Goal: Task Accomplishment & Management: Complete application form

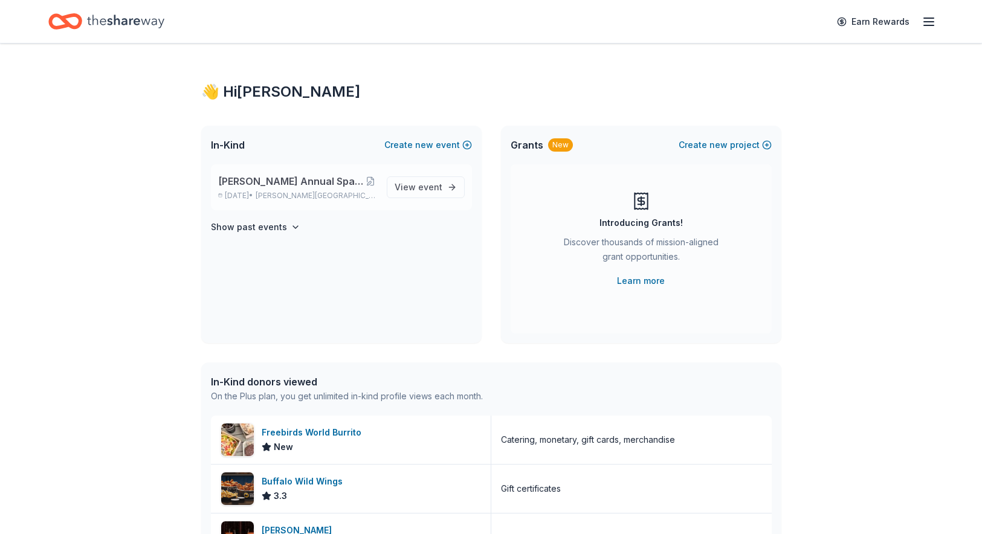
click at [303, 181] on span "[PERSON_NAME] Annual Spaghetti Dinner and Silent Auction" at bounding box center [291, 181] width 147 height 15
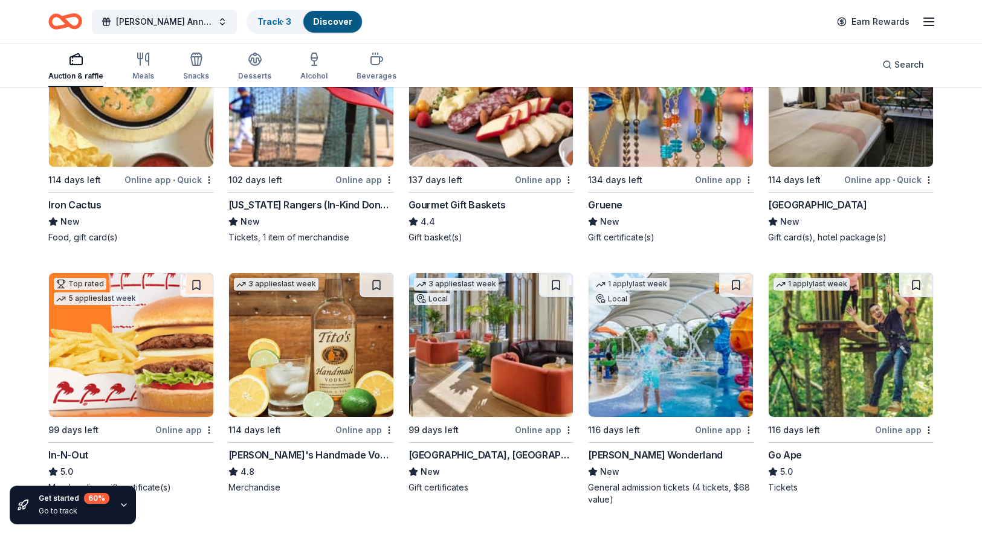
scroll to position [2294, 0]
click at [812, 198] on div "[GEOGRAPHIC_DATA]" at bounding box center [817, 205] width 99 height 15
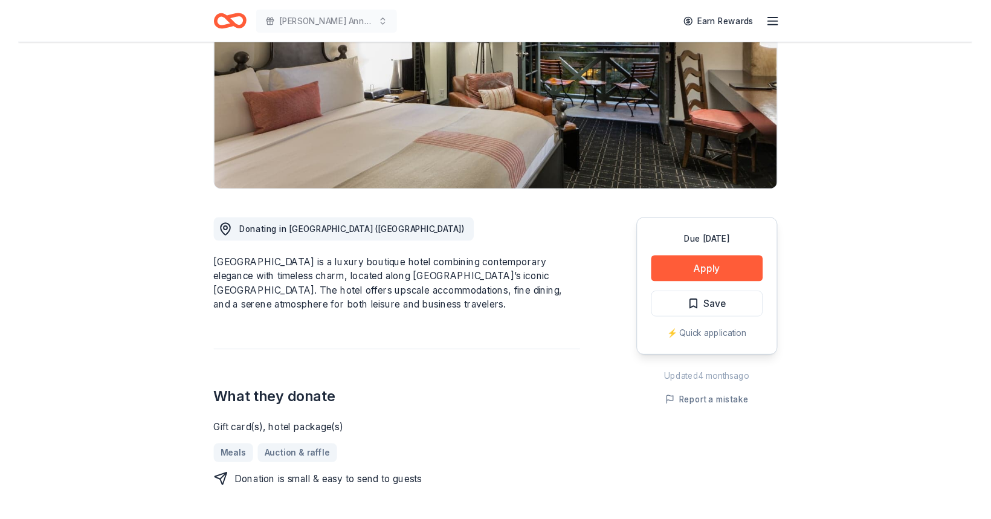
scroll to position [181, 0]
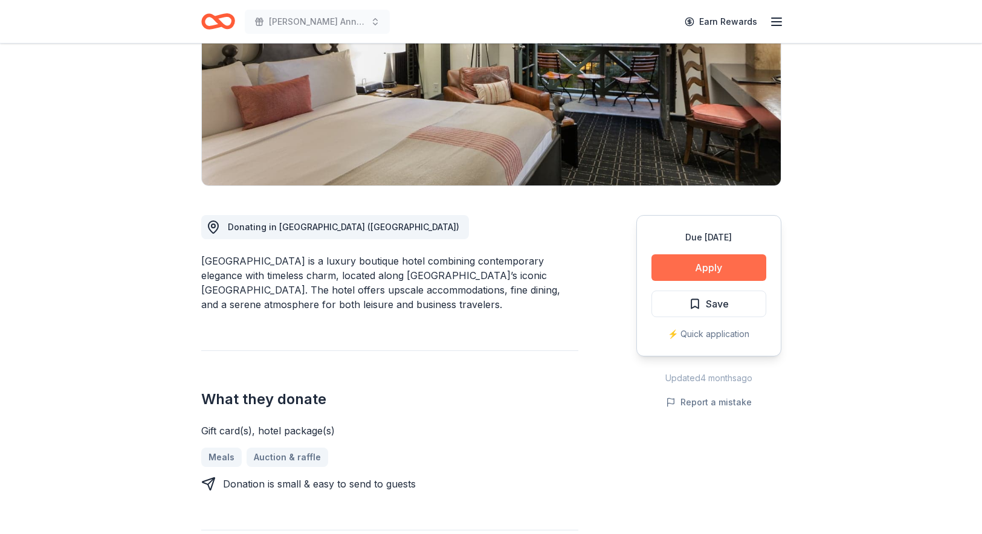
click at [710, 275] on button "Apply" at bounding box center [709, 267] width 115 height 27
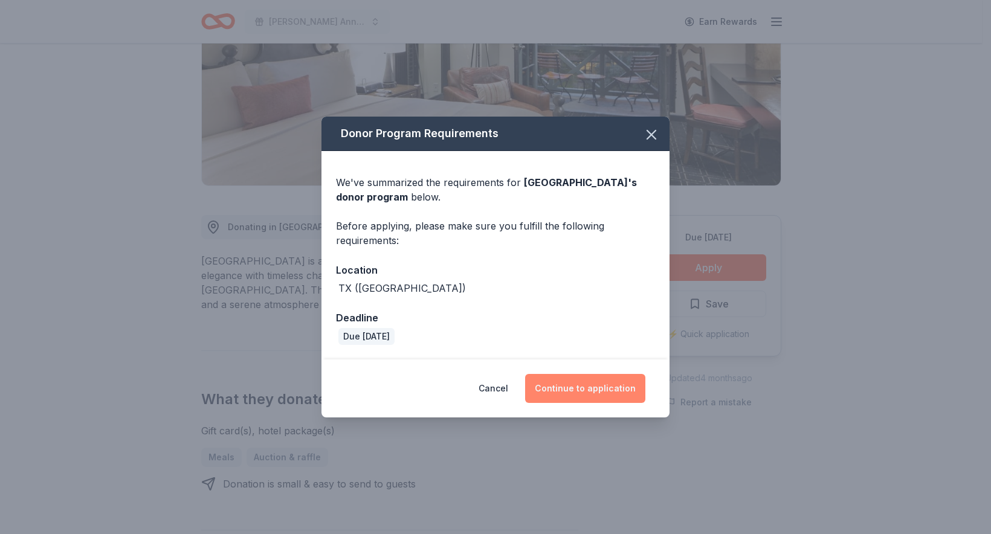
click at [621, 390] on button "Continue to application" at bounding box center [585, 388] width 120 height 29
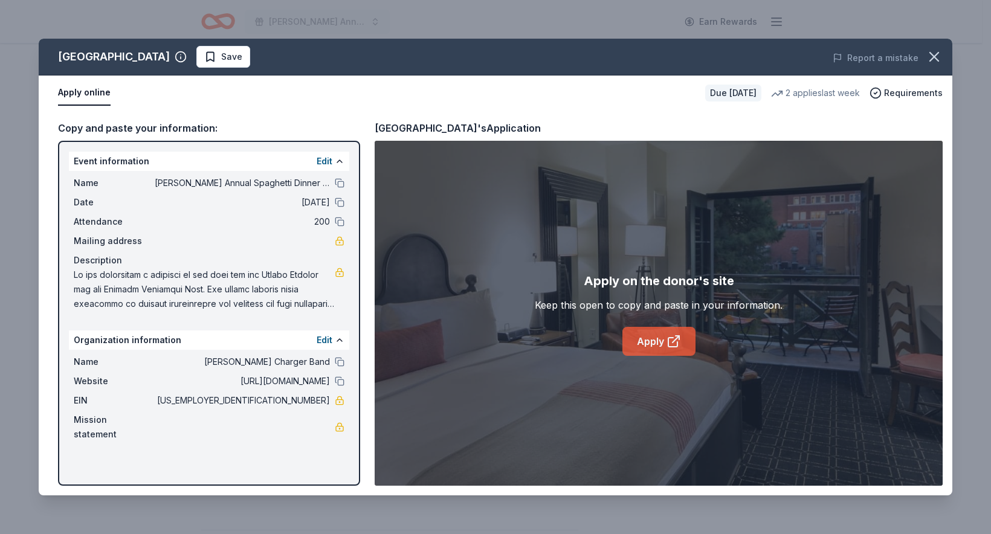
click at [632, 343] on link "Apply" at bounding box center [659, 341] width 73 height 29
click at [661, 338] on link "Apply" at bounding box center [659, 341] width 73 height 29
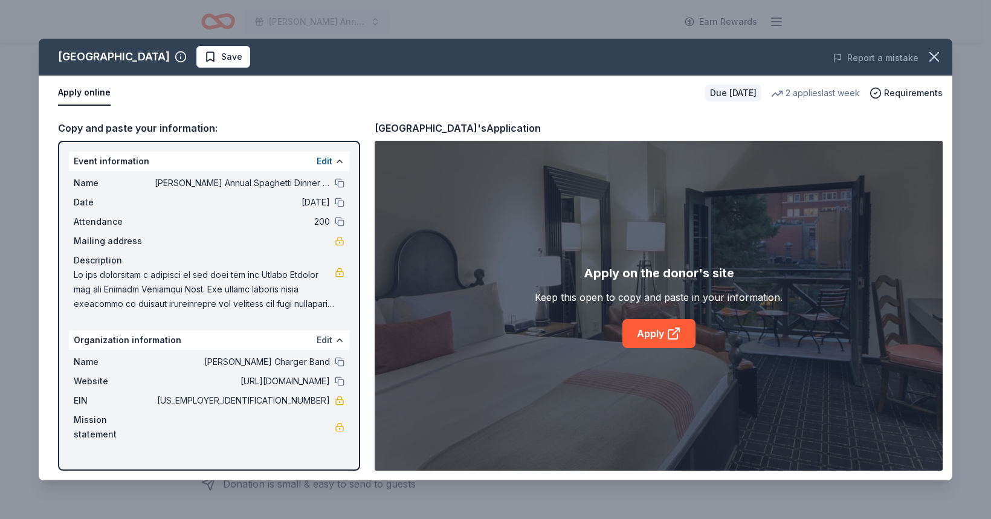
click at [324, 338] on button "Edit" at bounding box center [325, 340] width 16 height 15
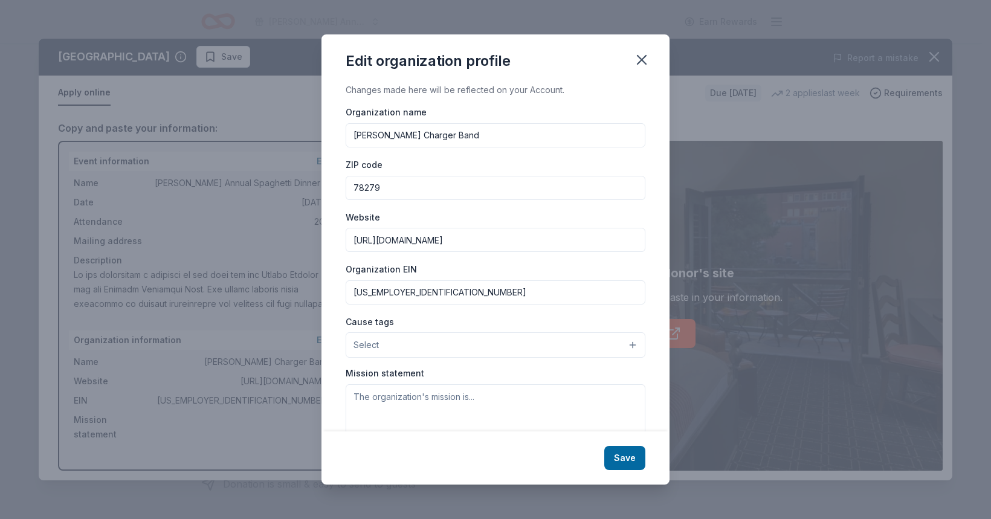
drag, startPoint x: 514, startPoint y: 137, endPoint x: 306, endPoint y: 142, distance: 208.6
click at [299, 141] on div "Edit organization profile Changes made here will be reflected on your Account. …" at bounding box center [495, 259] width 991 height 519
click at [268, 254] on div "Edit organization profile Changes made here will be reflected on your Account. …" at bounding box center [495, 259] width 991 height 519
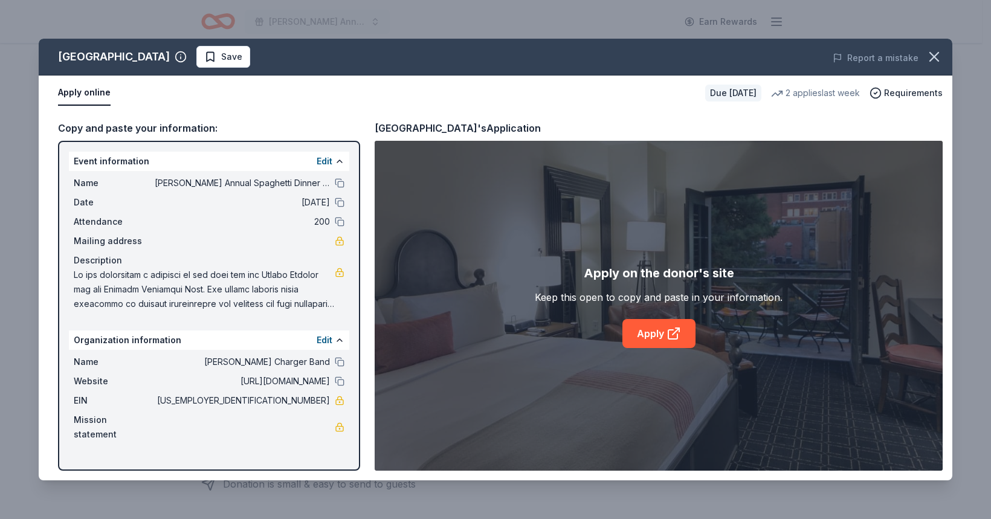
click at [259, 281] on span at bounding box center [204, 290] width 261 height 44
click at [282, 288] on span at bounding box center [204, 290] width 261 height 44
drag, startPoint x: 83, startPoint y: 276, endPoint x: 250, endPoint y: 291, distance: 168.2
click at [250, 291] on span at bounding box center [204, 290] width 261 height 44
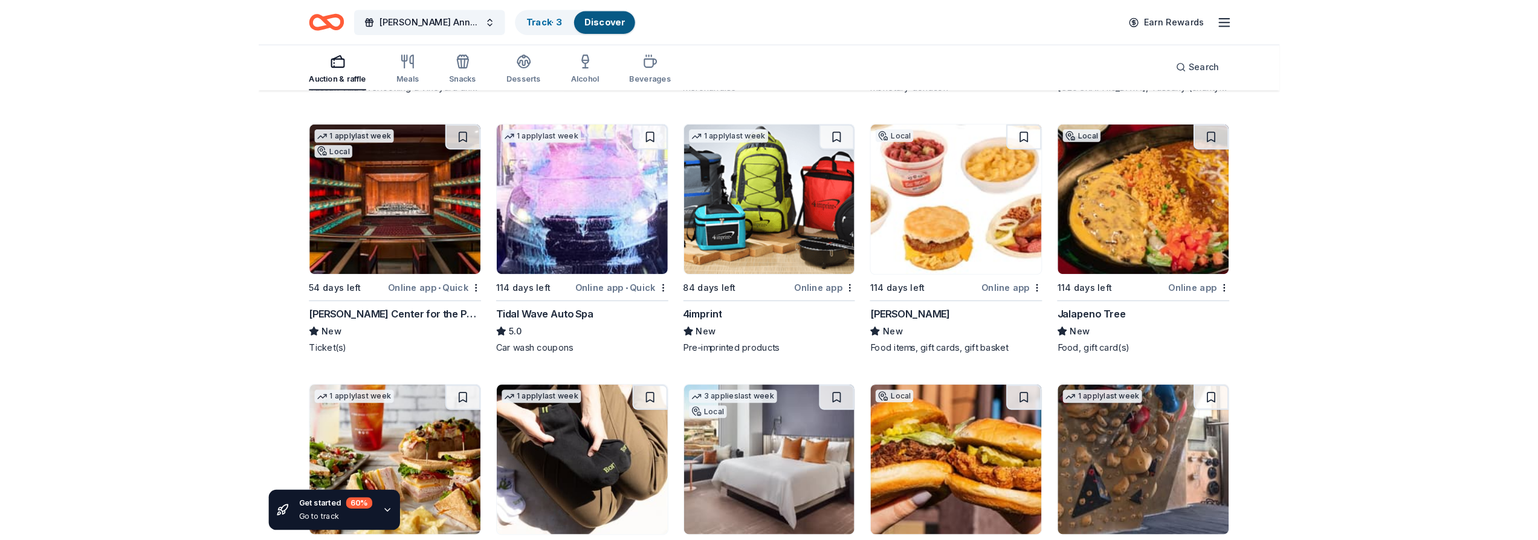
scroll to position [3257, 0]
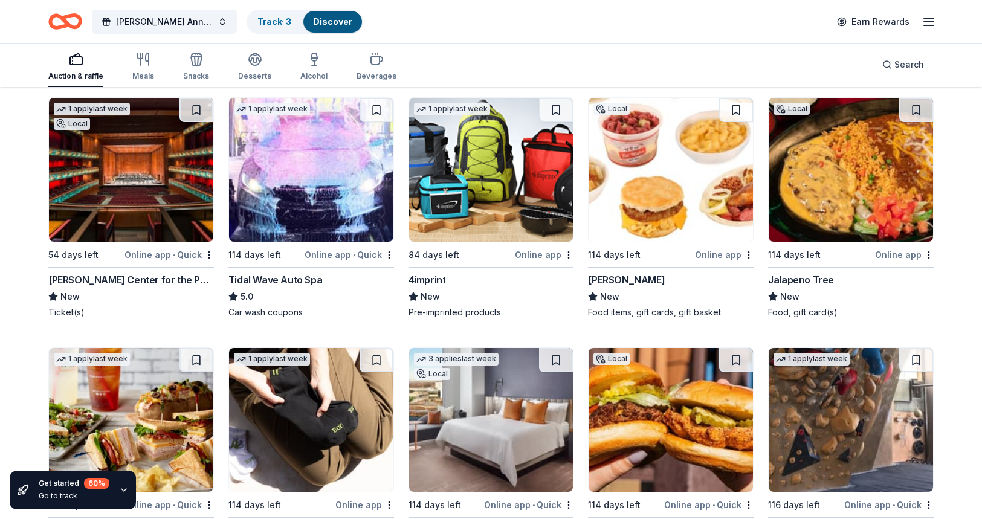
click at [594, 273] on div "Bill Miller" at bounding box center [626, 280] width 77 height 15
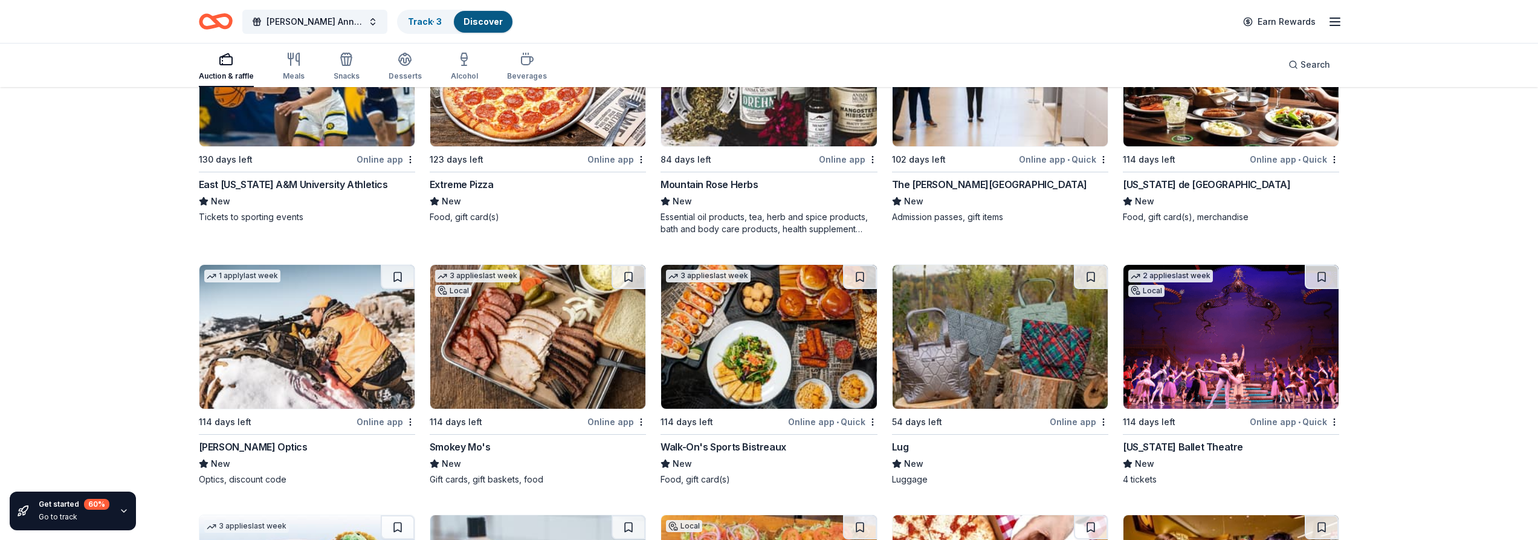
scroll to position [6691, 0]
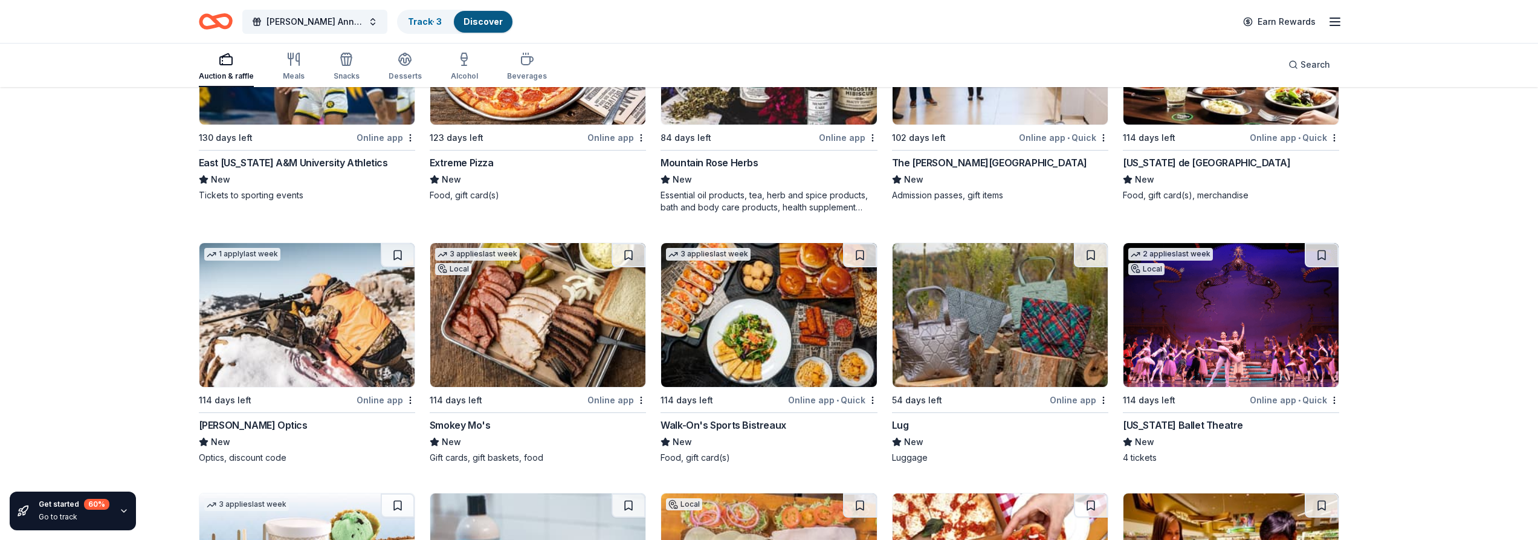
click at [897, 418] on div "Lug" at bounding box center [900, 425] width 17 height 15
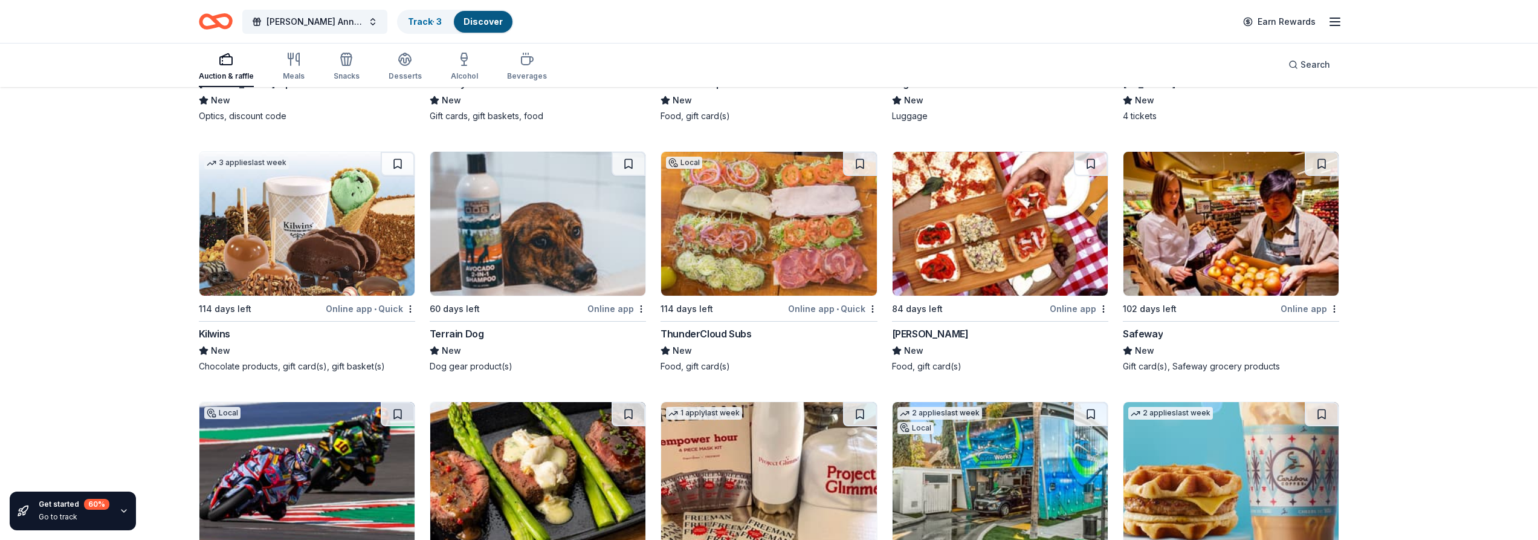
scroll to position [7054, 0]
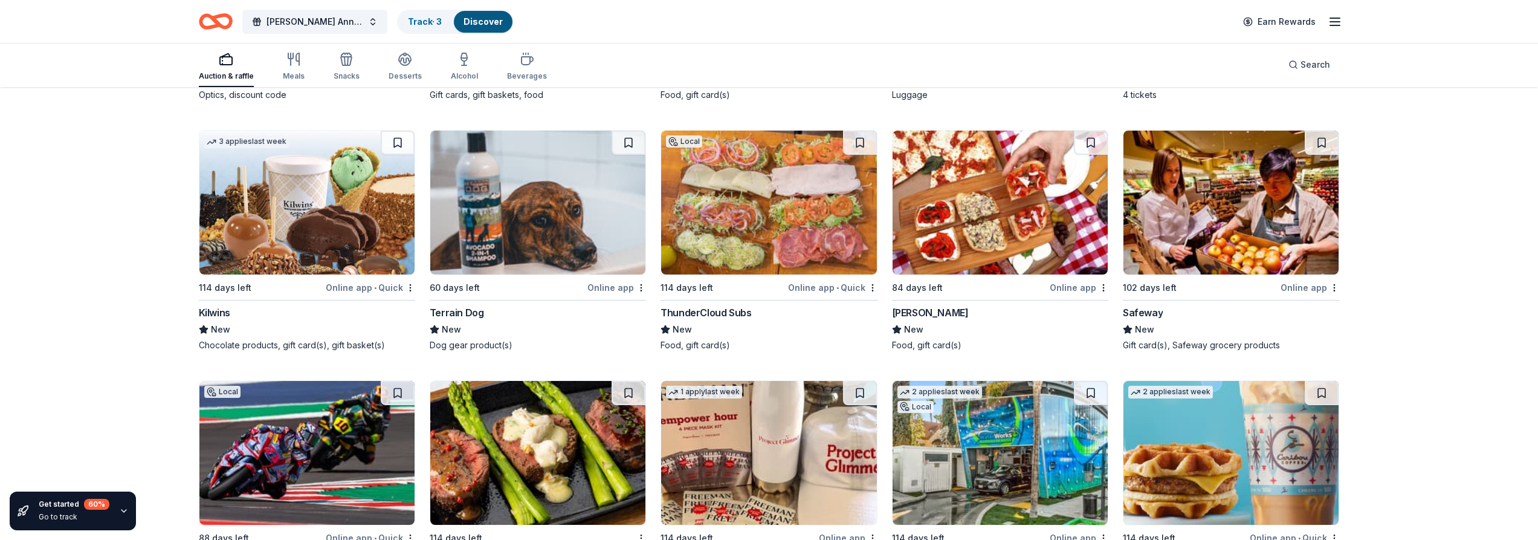
click at [734, 305] on div "ThunderCloud Subs" at bounding box center [706, 312] width 91 height 15
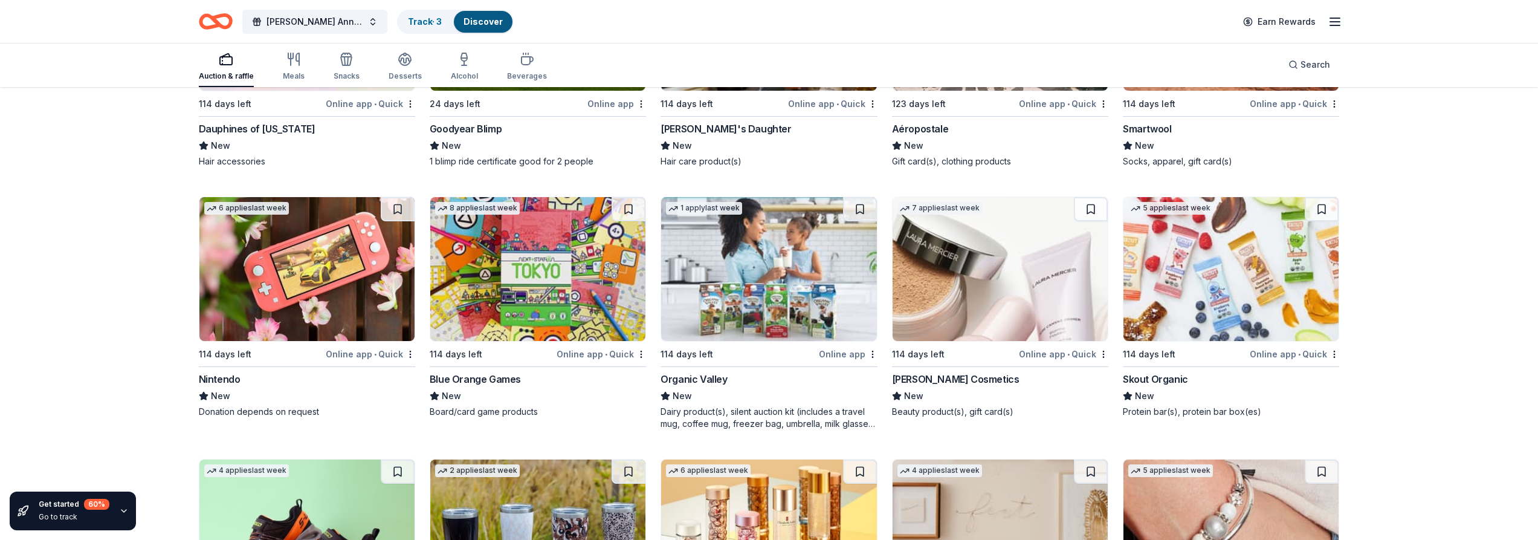
scroll to position [13368, 0]
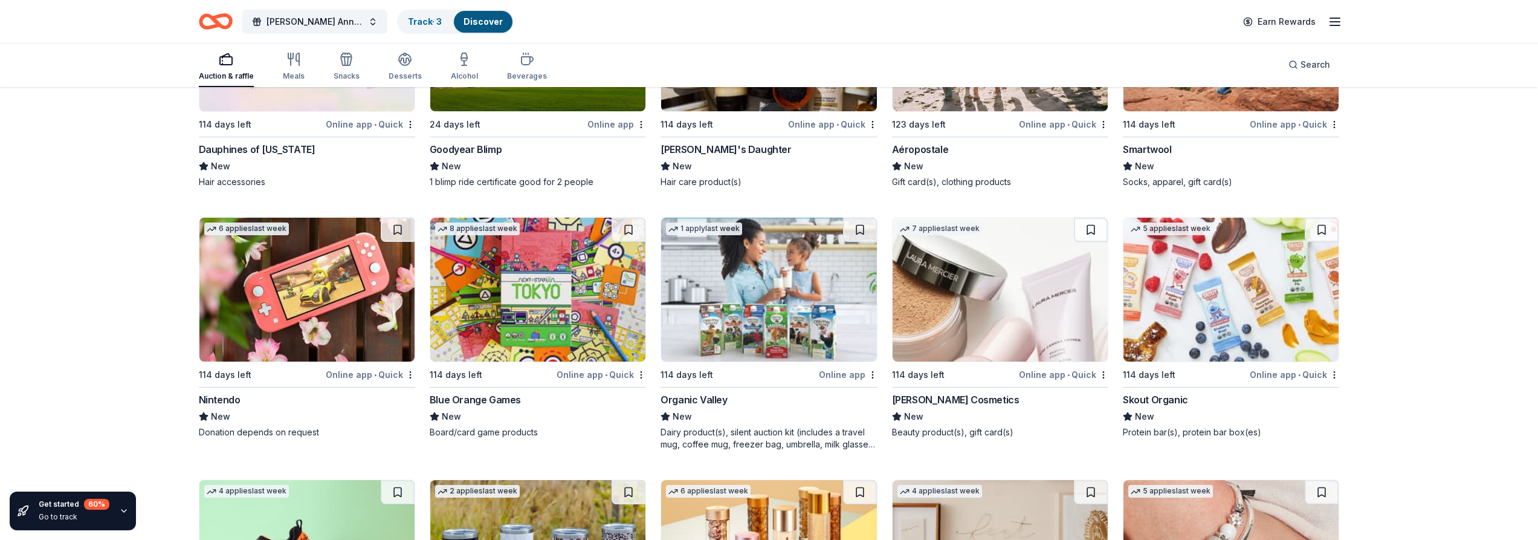
click at [232, 392] on div "Nintendo" at bounding box center [220, 399] width 42 height 15
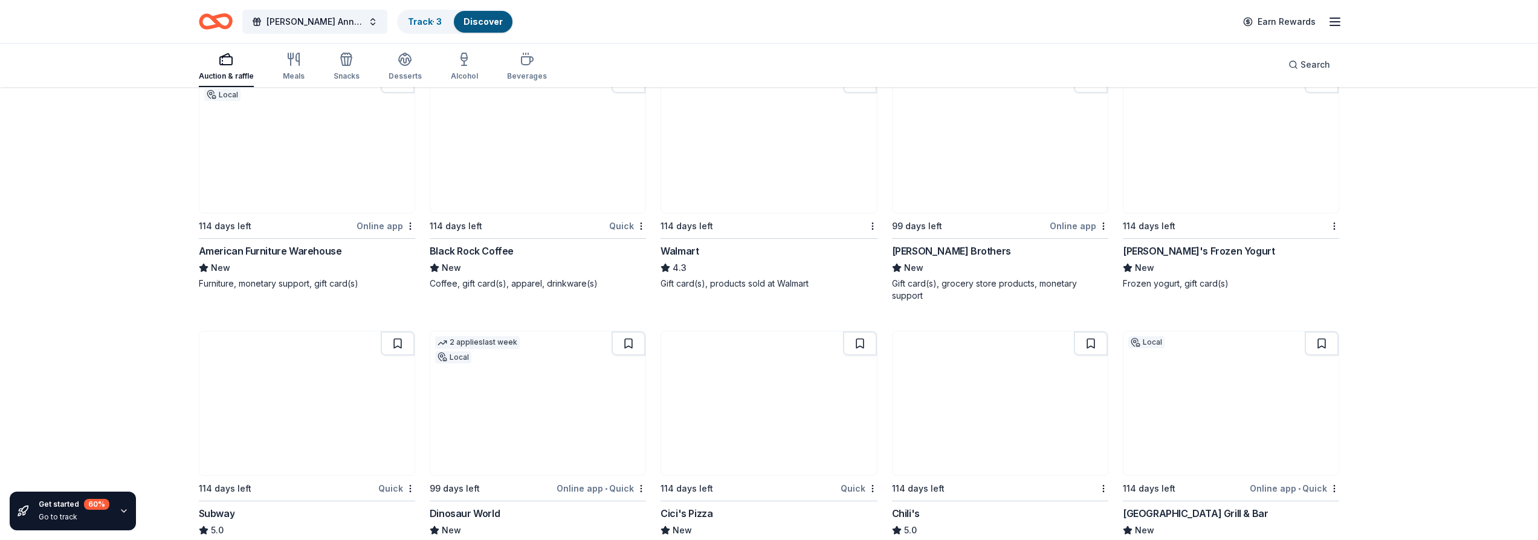
scroll to position [8895, 0]
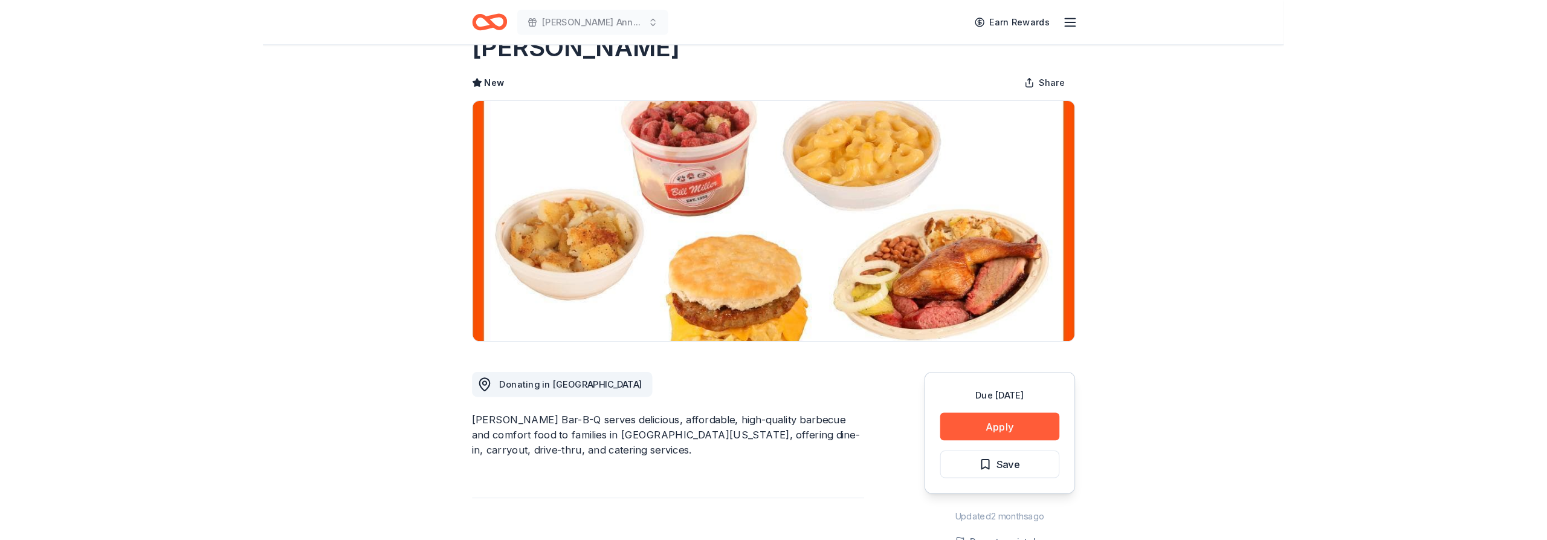
scroll to position [60, 0]
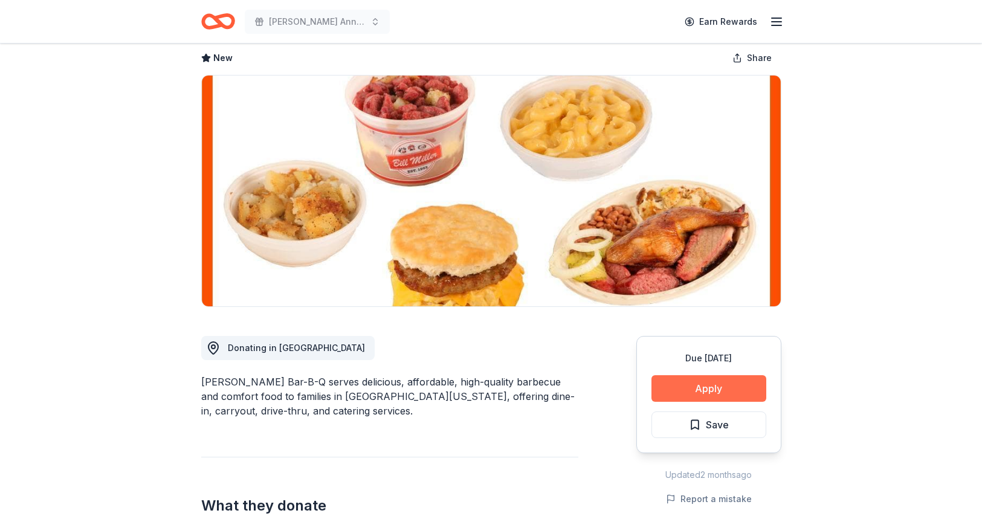
click at [672, 382] on button "Apply" at bounding box center [709, 388] width 115 height 27
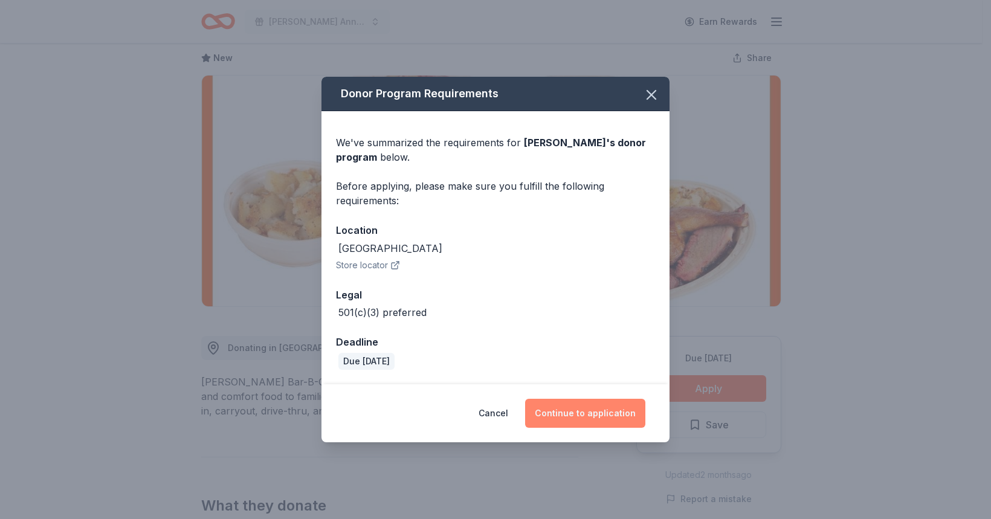
click at [584, 416] on button "Continue to application" at bounding box center [585, 413] width 120 height 29
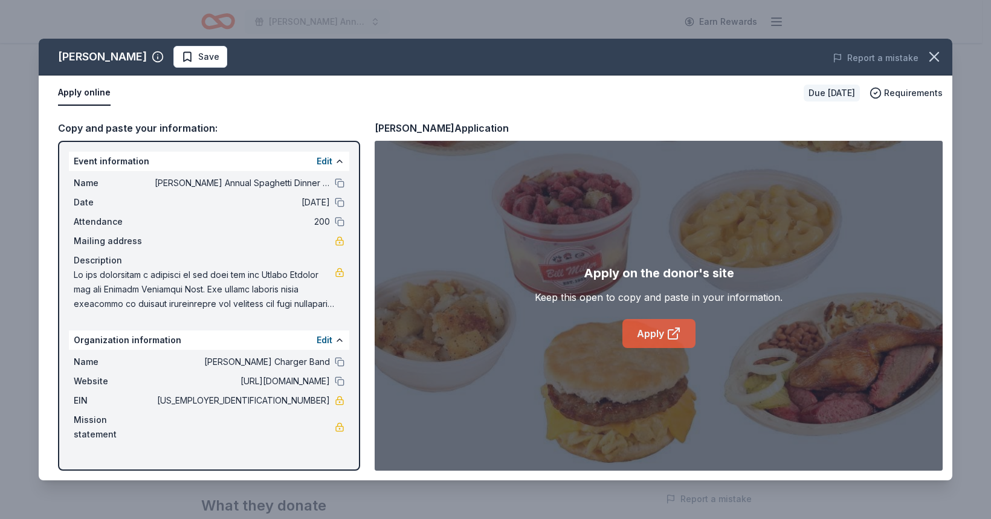
click at [636, 338] on link "Apply" at bounding box center [659, 333] width 73 height 29
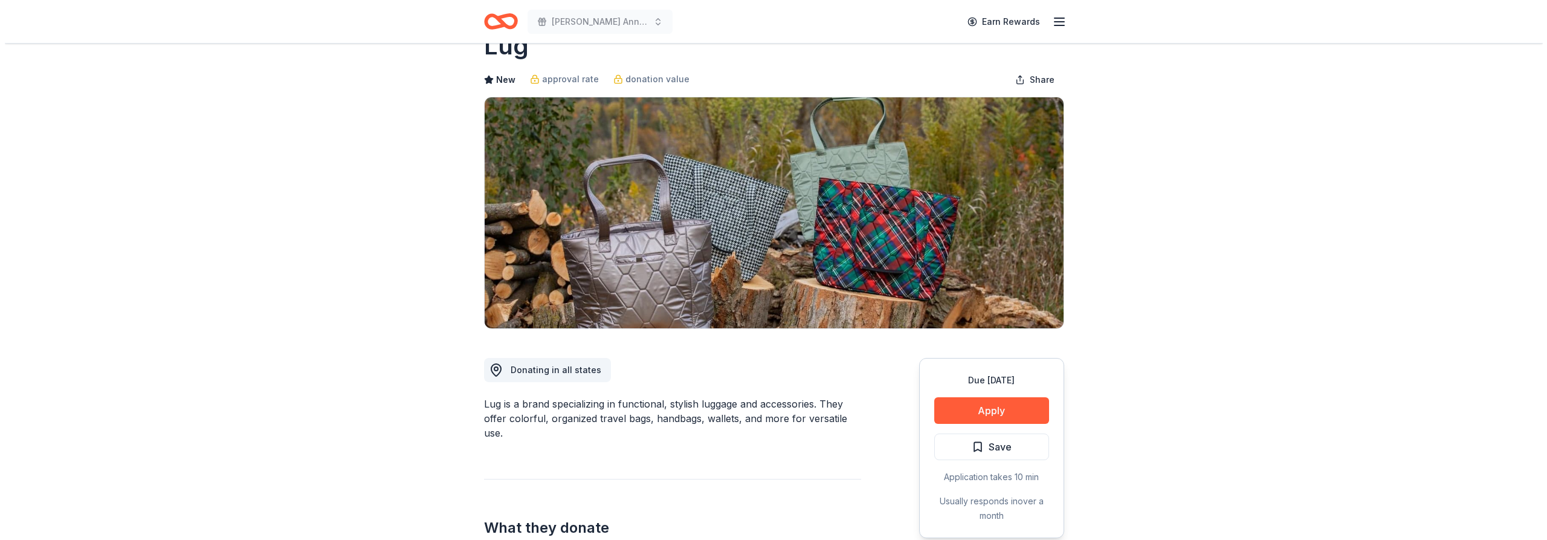
scroll to position [60, 0]
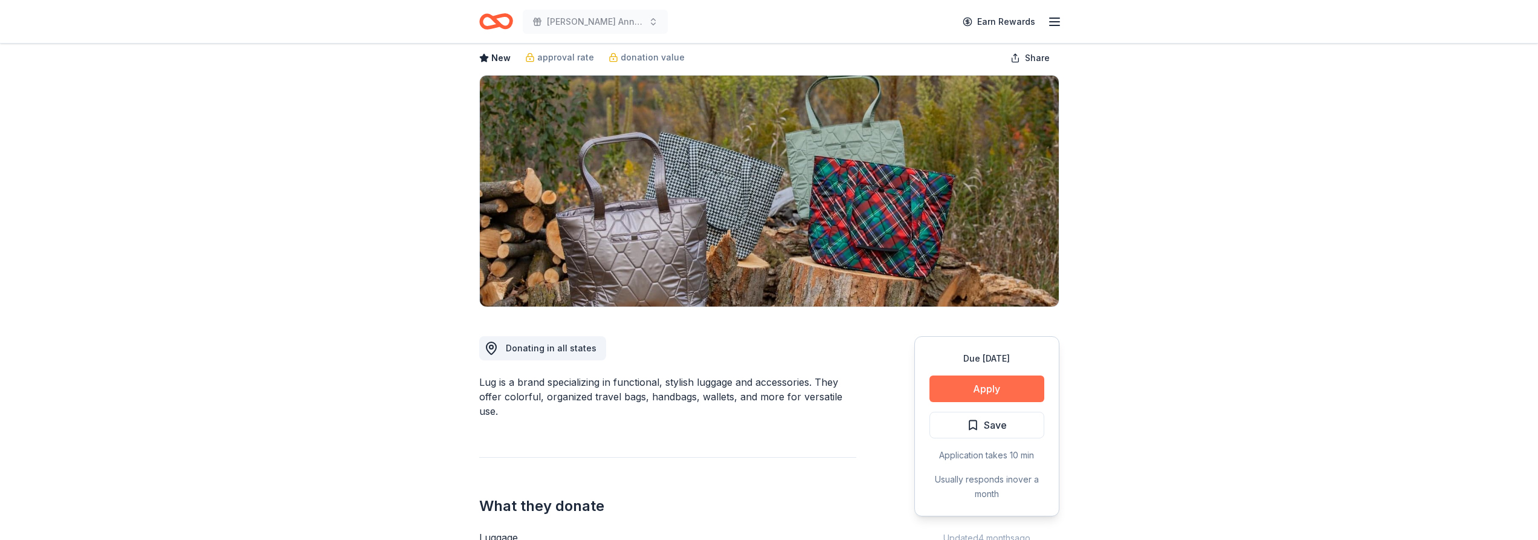
click at [945, 393] on button "Apply" at bounding box center [987, 388] width 115 height 27
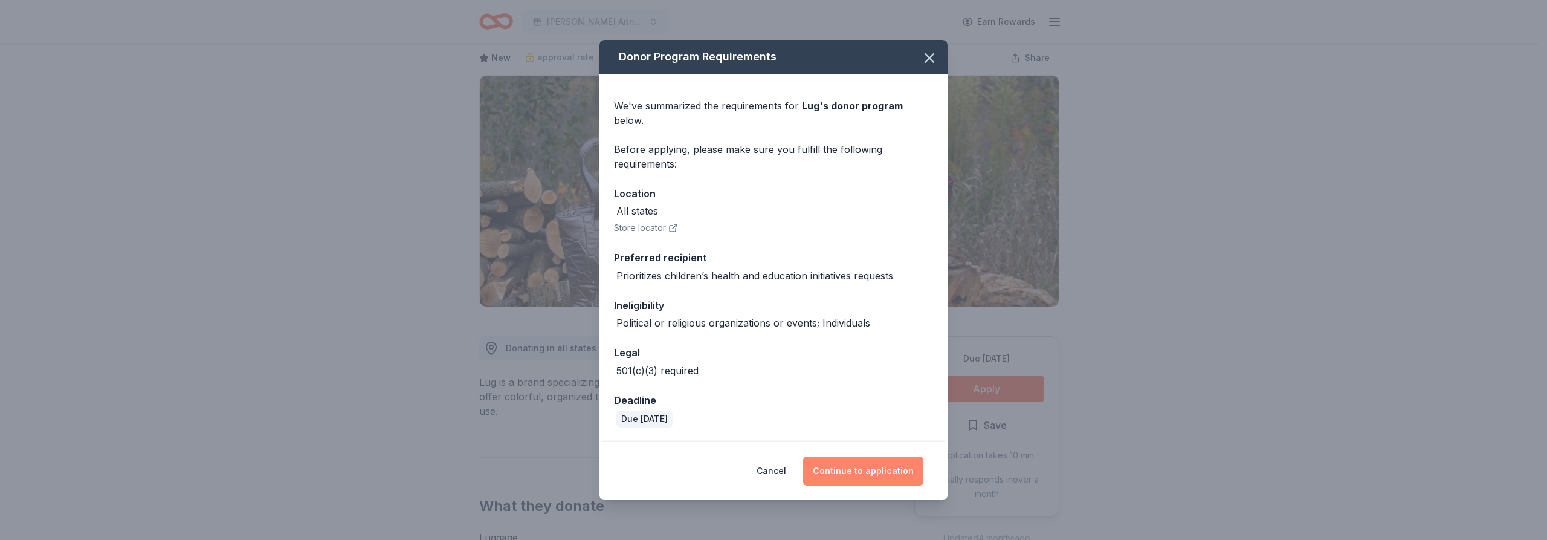
click at [884, 461] on button "Continue to application" at bounding box center [863, 470] width 120 height 29
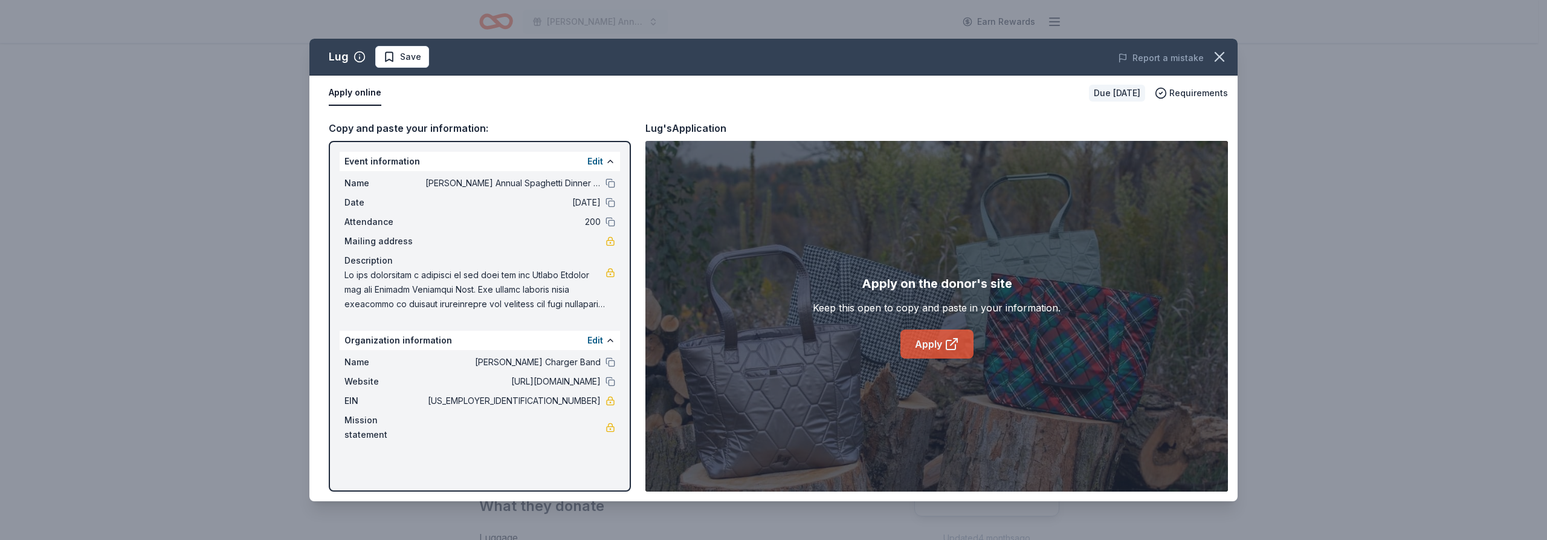
click at [927, 353] on link "Apply" at bounding box center [937, 343] width 73 height 29
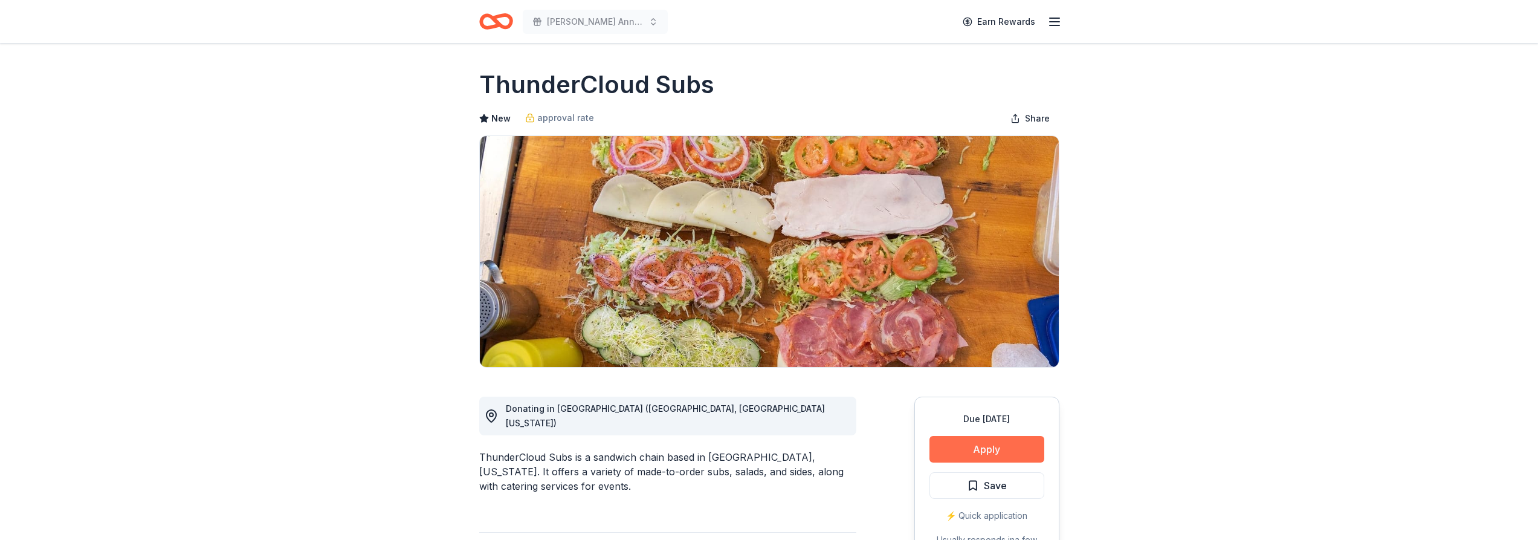
click at [970, 446] on button "Apply" at bounding box center [987, 449] width 115 height 27
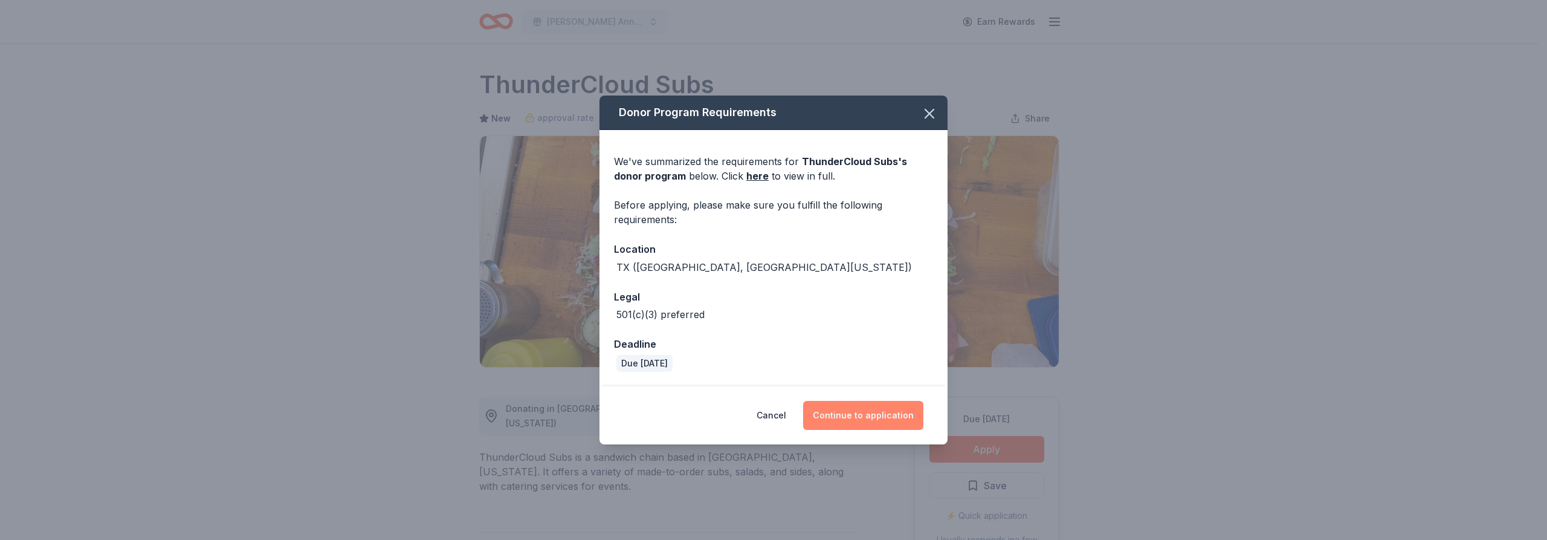
click at [907, 408] on button "Continue to application" at bounding box center [863, 415] width 120 height 29
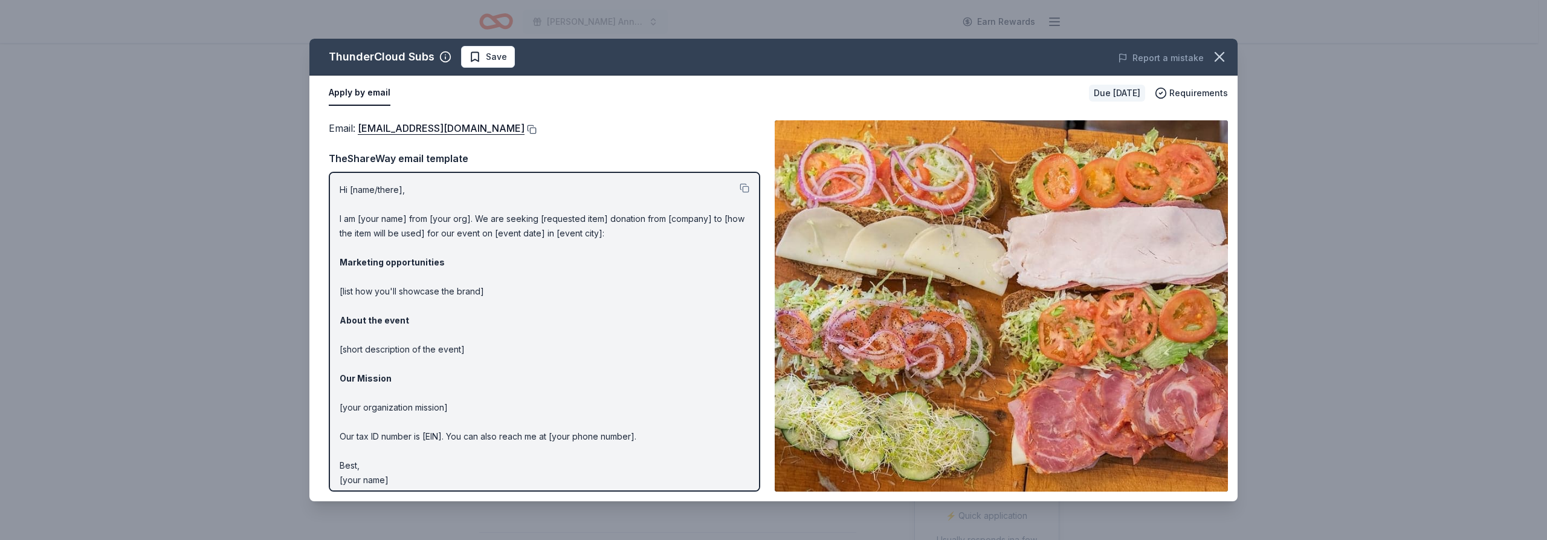
click at [525, 128] on button at bounding box center [531, 130] width 12 height 10
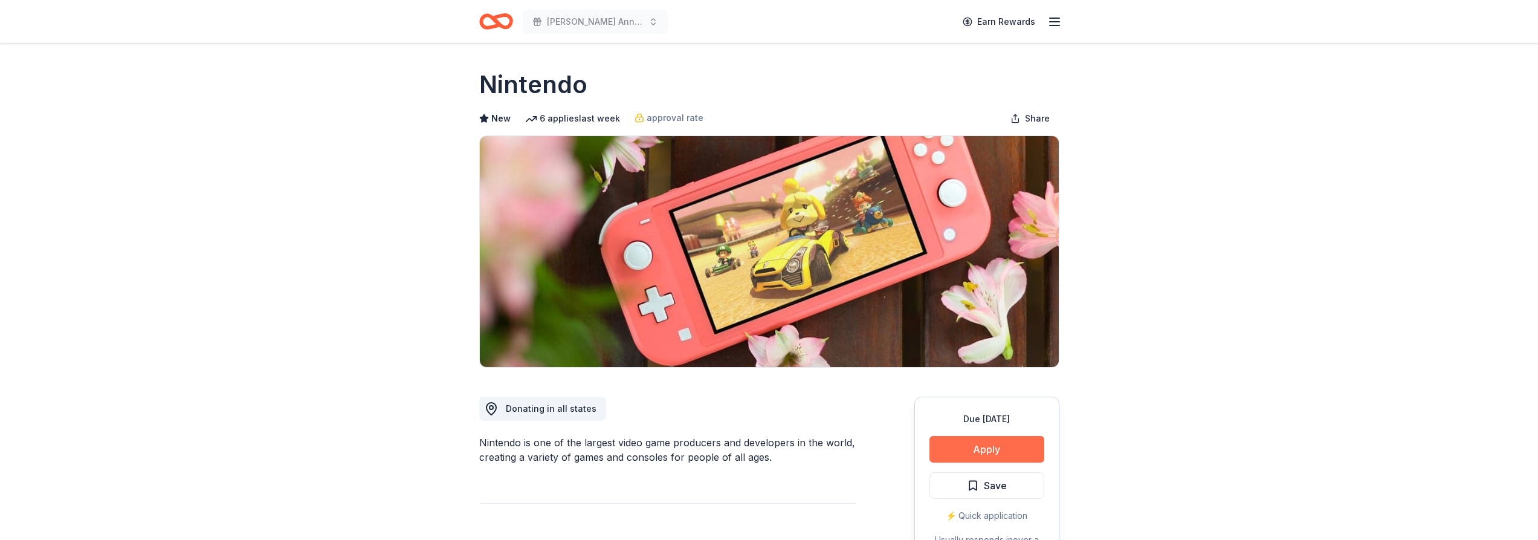
click at [959, 452] on button "Apply" at bounding box center [987, 449] width 115 height 27
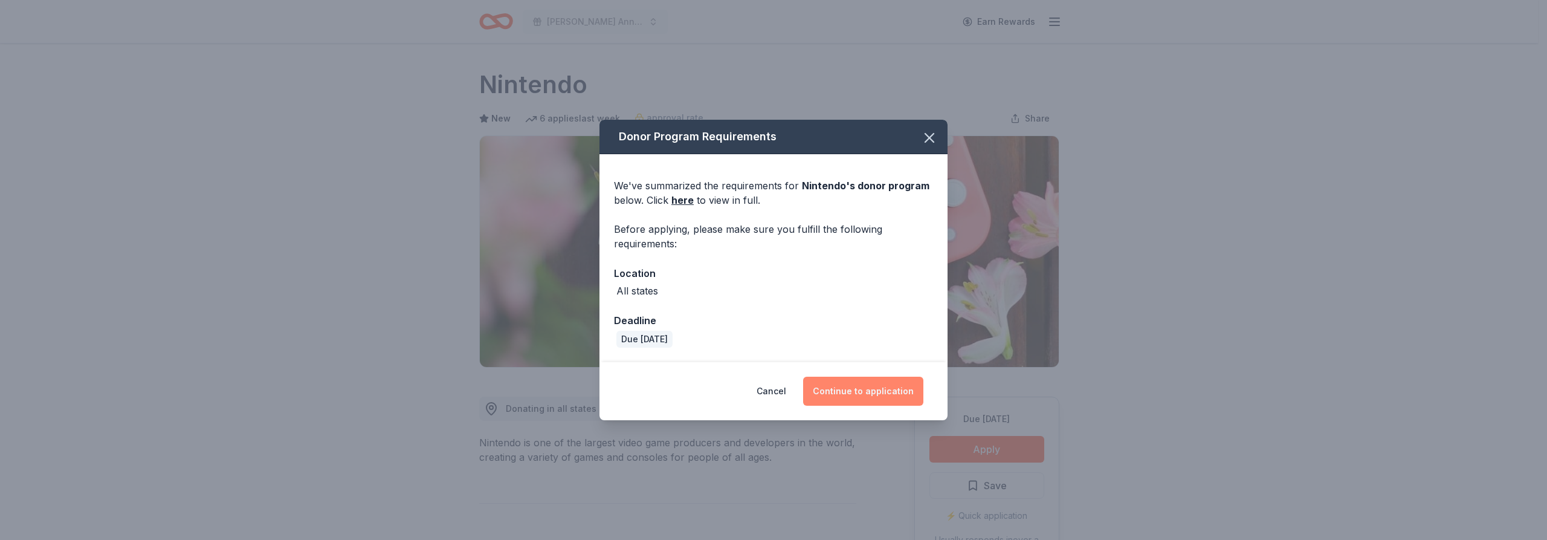
click at [882, 395] on button "Continue to application" at bounding box center [863, 391] width 120 height 29
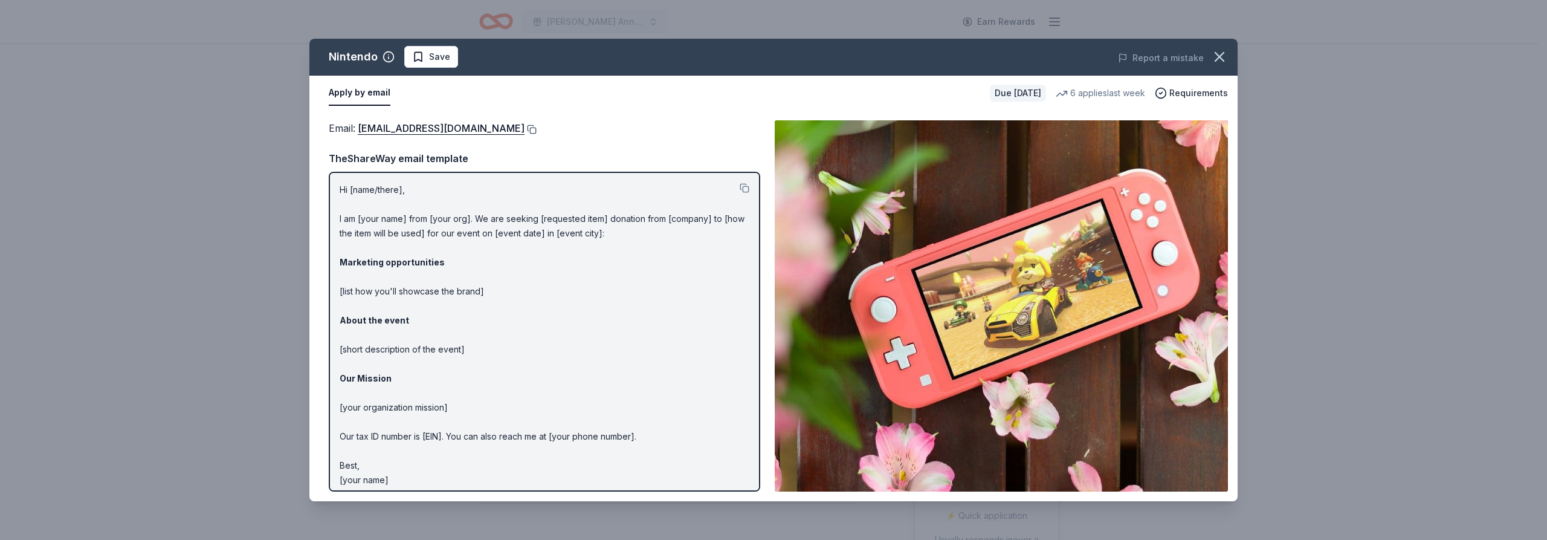
click at [537, 128] on button at bounding box center [531, 130] width 12 height 10
